Goal: Information Seeking & Learning: Understand process/instructions

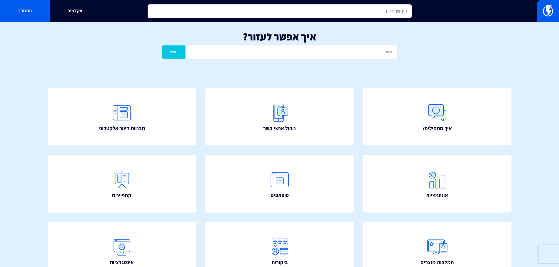
click at [360, 10] on input "text" at bounding box center [280, 10] width 264 height 13
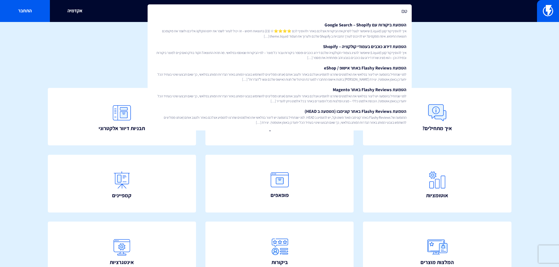
type input "ט"
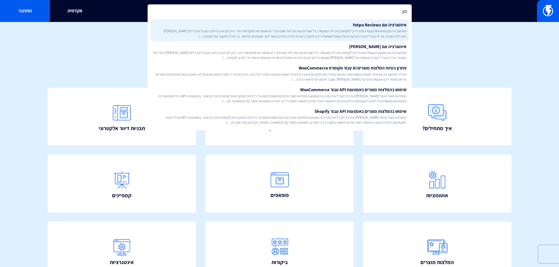
type input "yo"
click at [355, 27] on link "אינטגרציה עם Yotpo Reviews האינטגרציה עם Yotpo Reviews נתמכת רק ללקוחות בחבילת …" at bounding box center [279, 30] width 258 height 22
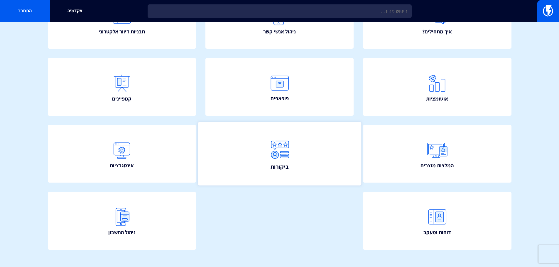
scroll to position [106, 0]
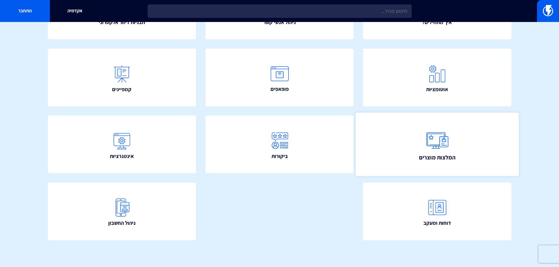
click at [419, 155] on span "המלצות מוצרים" at bounding box center [437, 157] width 36 height 8
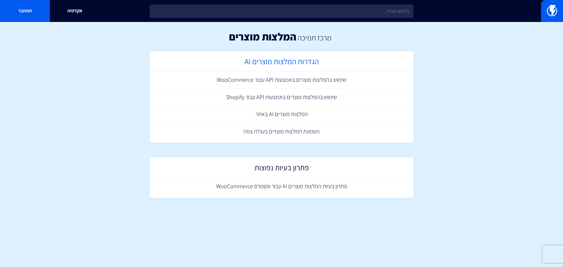
click at [320, 64] on h2 "הגדרות המלצות מוצרים AI" at bounding box center [281, 62] width 252 height 11
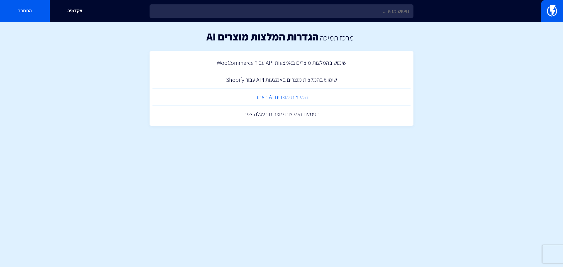
click at [299, 98] on link "המלצות מוצרים AI באתר" at bounding box center [282, 97] width 258 height 17
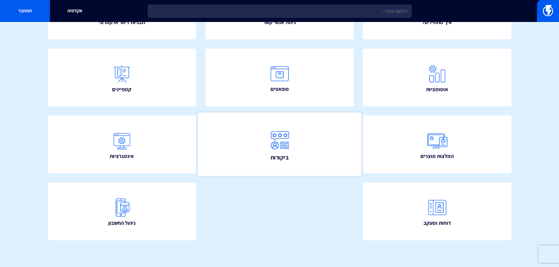
scroll to position [106, 0]
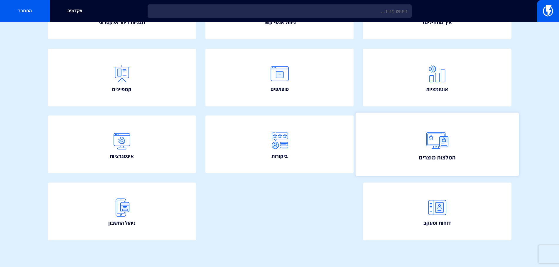
click at [418, 152] on link "המלצות מוצרים" at bounding box center [436, 144] width 163 height 63
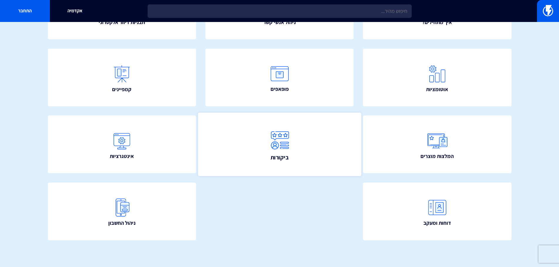
click at [309, 160] on link "ביקורות" at bounding box center [279, 144] width 163 height 63
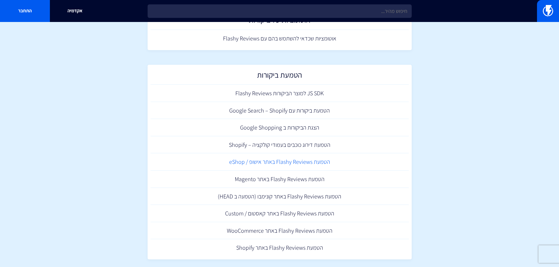
scroll to position [155, 0]
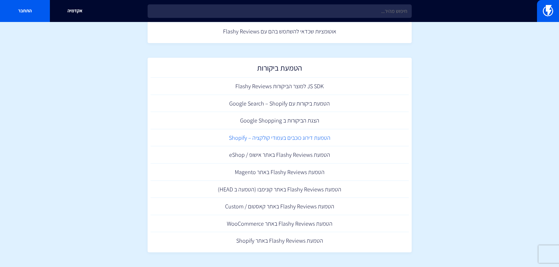
click at [298, 140] on link "הטמעת דירוג כוכבים בעמודי קולקציה – Shopify" at bounding box center [279, 137] width 258 height 17
click at [306, 246] on link "הטמעת Flashy Reviews באתר Shopify" at bounding box center [279, 240] width 258 height 17
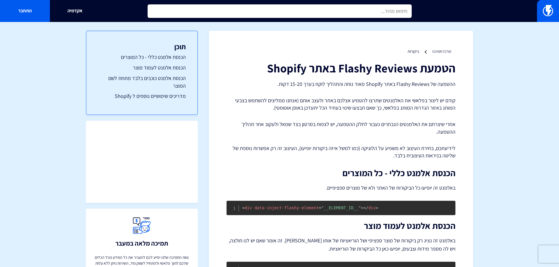
click at [399, 8] on input "text" at bounding box center [280, 10] width 264 height 13
type input "g"
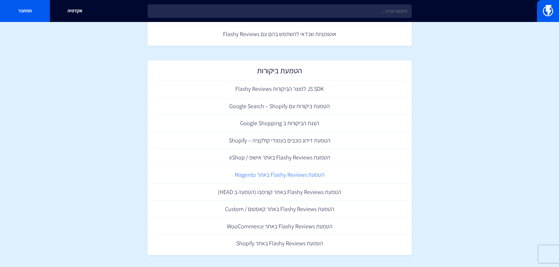
scroll to position [155, 0]
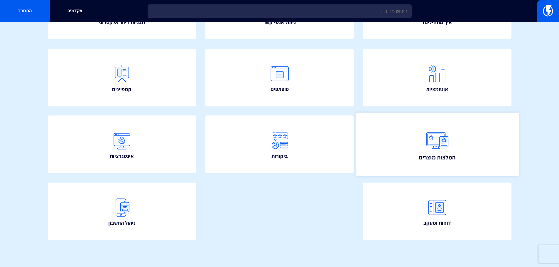
click at [471, 153] on link "המלצות מוצרים" at bounding box center [436, 144] width 163 height 63
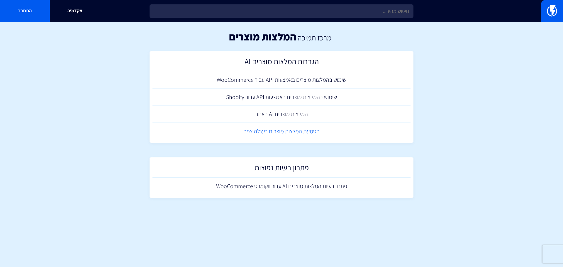
click at [302, 135] on link "הטמעת המלצות מוצרים בעגלה צפה" at bounding box center [282, 131] width 258 height 17
